Goal: Task Accomplishment & Management: Manage account settings

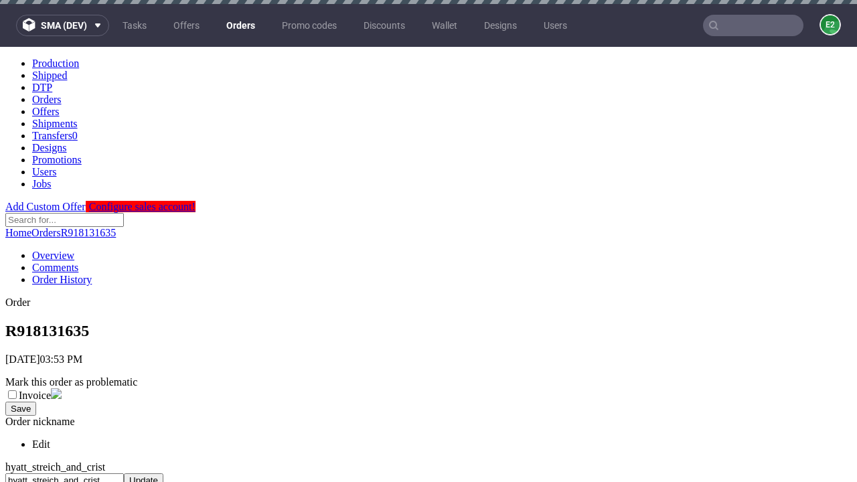
scroll to position [340, 0]
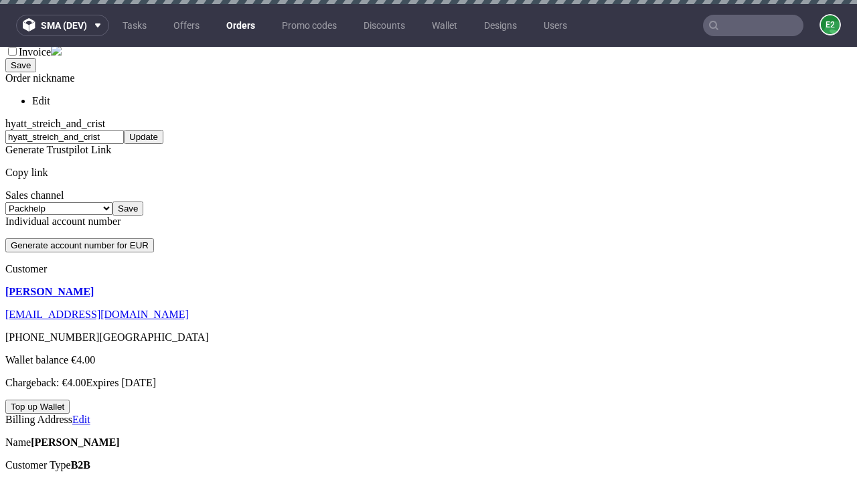
scroll to position [4, 0]
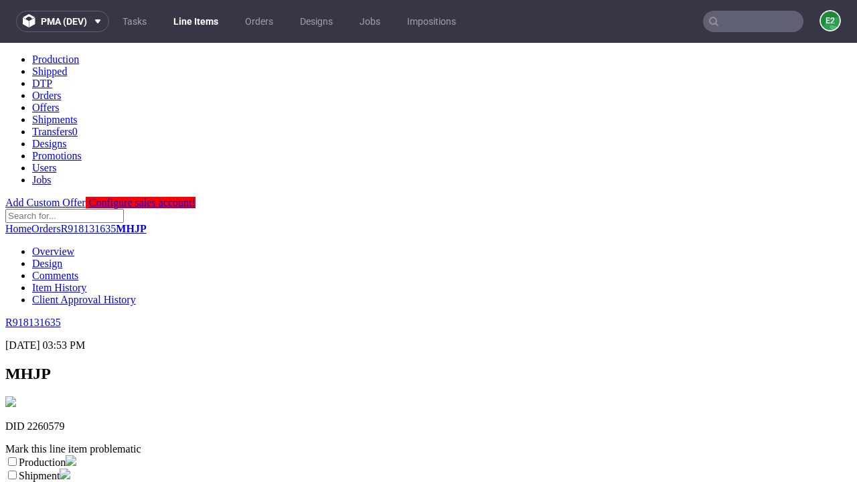
scroll to position [236, 0]
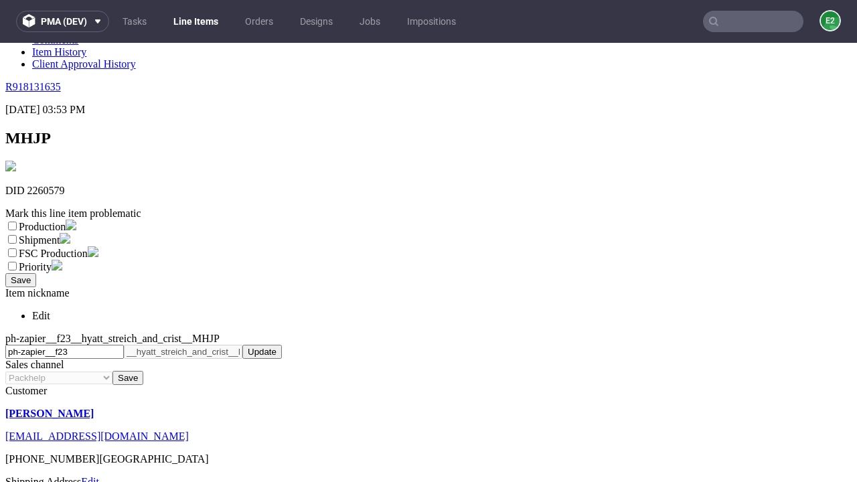
select select "dtp_ca_needed"
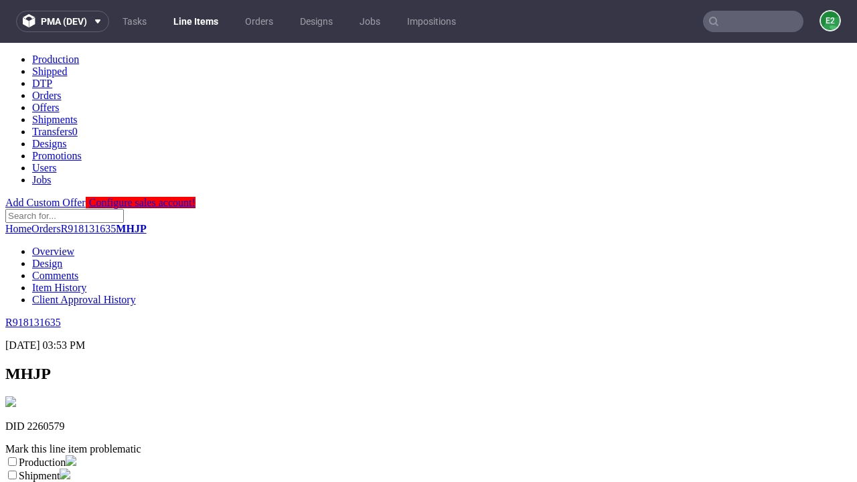
scroll to position [0, 0]
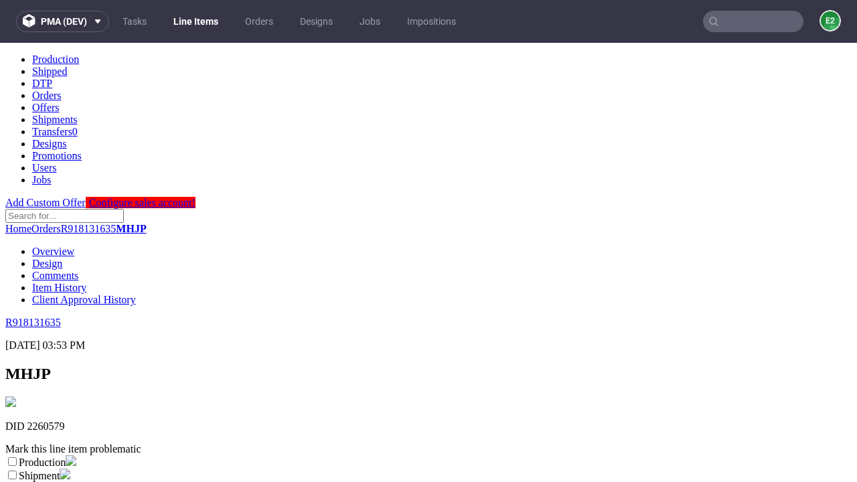
checkbox input "true"
